Goal: Task Accomplishment & Management: Use online tool/utility

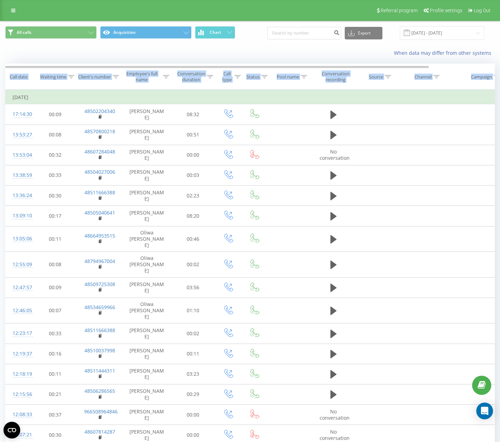
drag, startPoint x: 288, startPoint y: 92, endPoint x: -43, endPoint y: 82, distance: 331.5
click at [0, 82] on html "[DOMAIN_NAME] Projects [DOMAIN_NAME] Dashboard Call center Call log Message log…" at bounding box center [250, 221] width 500 height 442
click at [47, 85] on th "Waiting time" at bounding box center [56, 77] width 44 height 26
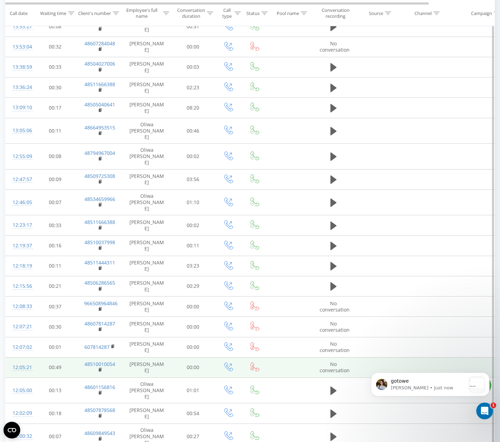
scroll to position [65, 0]
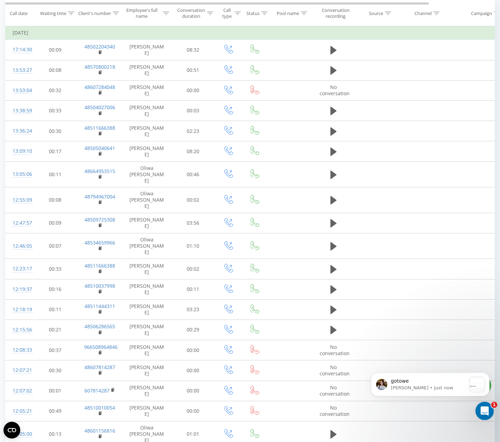
click at [479, 385] on icon "Open Intercom Messenger" at bounding box center [484, 411] width 12 height 12
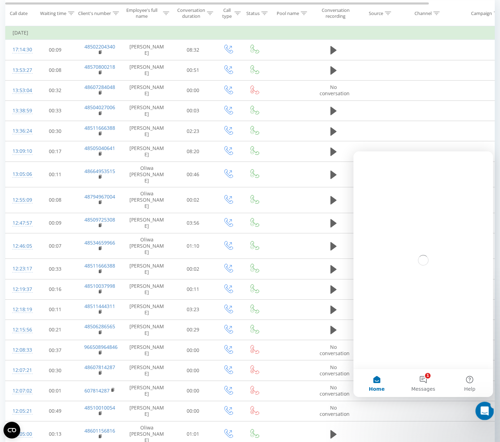
scroll to position [0, 0]
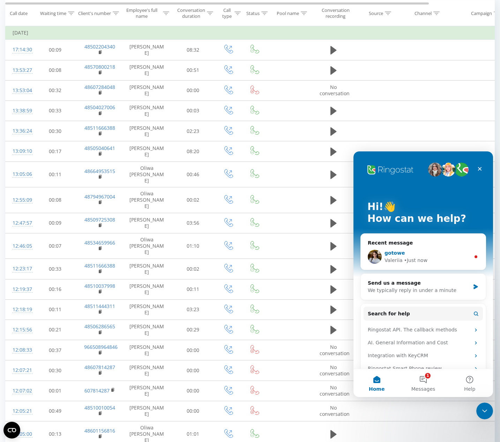
click at [405, 256] on div "gotowe ​" at bounding box center [428, 253] width 86 height 7
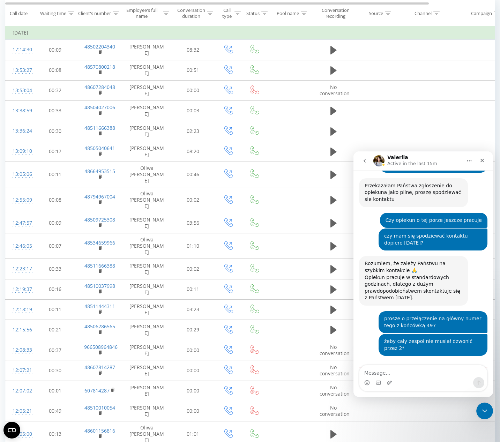
scroll to position [2088, 0]
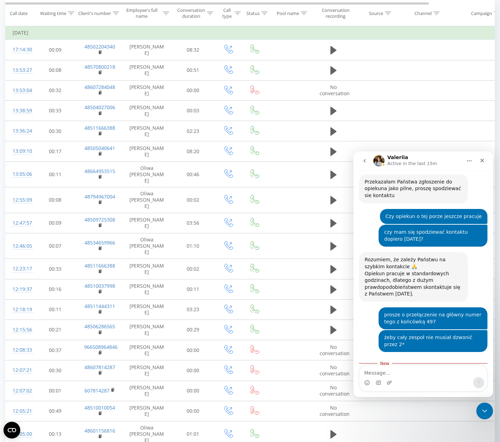
click at [408, 385] on div "gotowe ​" at bounding box center [412, 411] width 94 height 46
click at [406, 385] on img "Valeriia says…" at bounding box center [412, 406] width 94 height 22
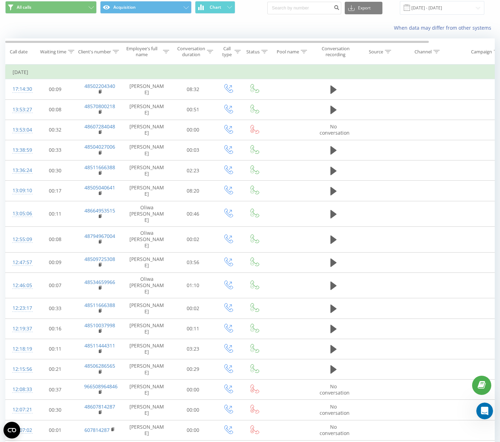
scroll to position [0, 0]
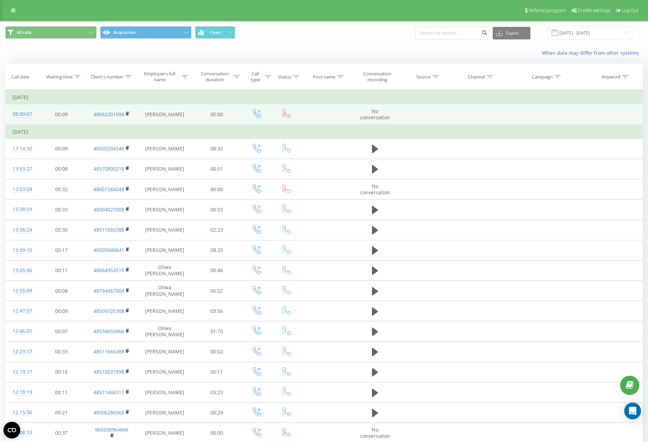
drag, startPoint x: 79, startPoint y: 134, endPoint x: 80, endPoint y: 116, distance: 18.2
click at [80, 116] on tbody "Today 08:09:07 00:09 48662201094 Wiktoria Wojtasiewicz 00:00 No conversation Ye…" at bounding box center [324, 358] width 637 height 536
click at [80, 124] on td "00:09" at bounding box center [61, 114] width 49 height 21
click at [217, 117] on td "00:00" at bounding box center [216, 114] width 49 height 21
click at [172, 120] on td "[PERSON_NAME]" at bounding box center [164, 114] width 55 height 21
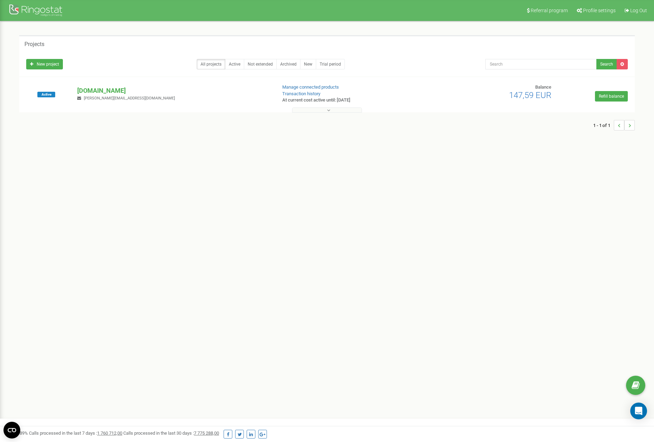
click at [325, 110] on button at bounding box center [327, 110] width 70 height 5
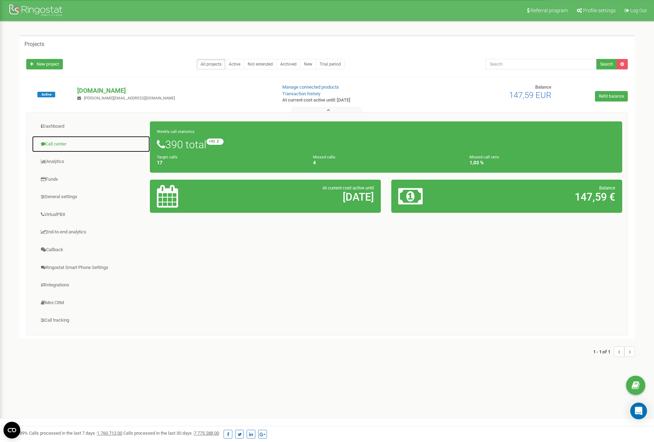
click at [62, 145] on link "Call center" at bounding box center [91, 144] width 118 height 17
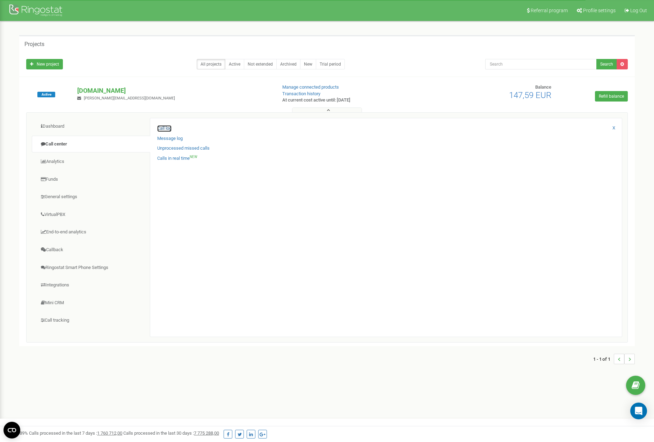
click at [162, 129] on link "Call log" at bounding box center [164, 128] width 14 height 7
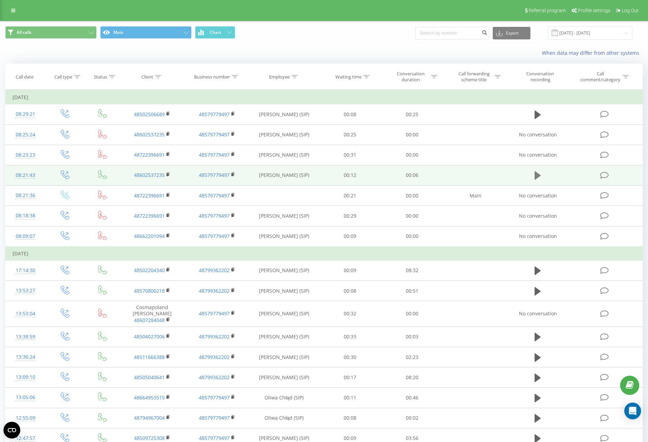
click at [537, 177] on icon at bounding box center [538, 175] width 6 height 8
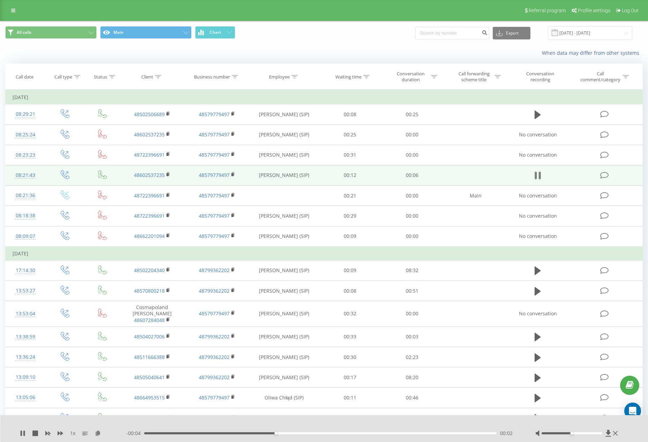
click at [537, 177] on icon at bounding box center [538, 176] width 6 height 10
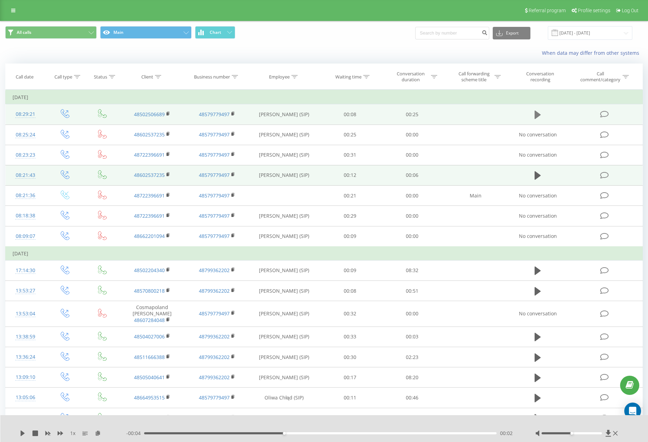
click at [536, 112] on icon at bounding box center [538, 115] width 6 height 8
click at [536, 112] on icon at bounding box center [536, 115] width 2 height 8
click at [15, 10] on link at bounding box center [13, 11] width 13 height 10
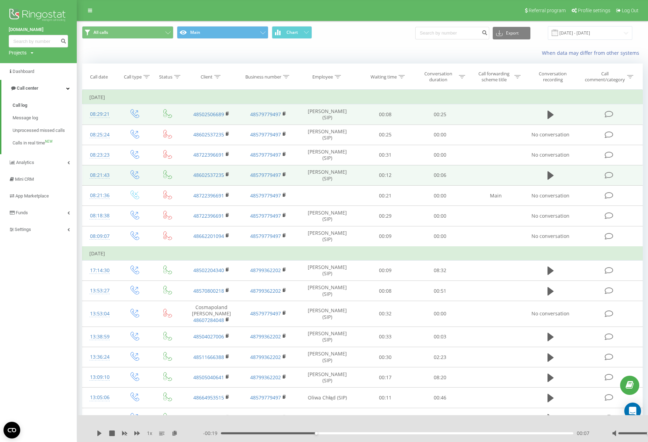
click at [45, 329] on div "[DOMAIN_NAME] Projects [DOMAIN_NAME] Dashboard Call center Call log Message log…" at bounding box center [38, 221] width 77 height 442
click at [192, 60] on div "When data may differ from other systems" at bounding box center [362, 53] width 571 height 17
